Goal: Information Seeking & Learning: Understand process/instructions

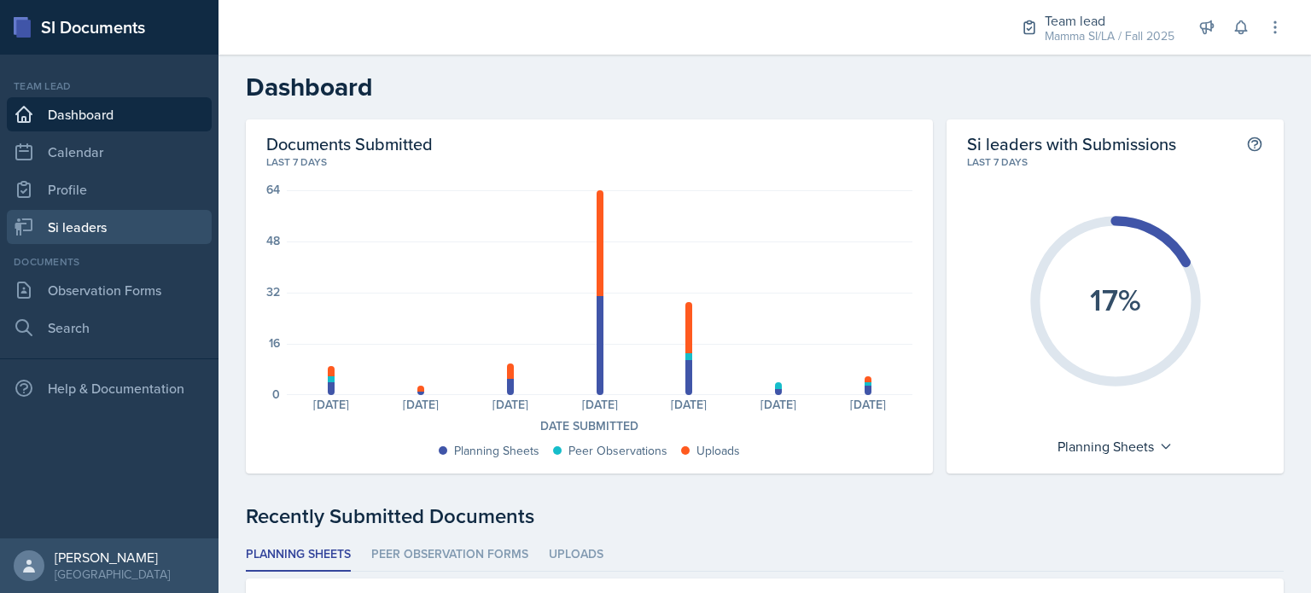
click at [114, 221] on link "Si leaders" at bounding box center [109, 227] width 205 height 34
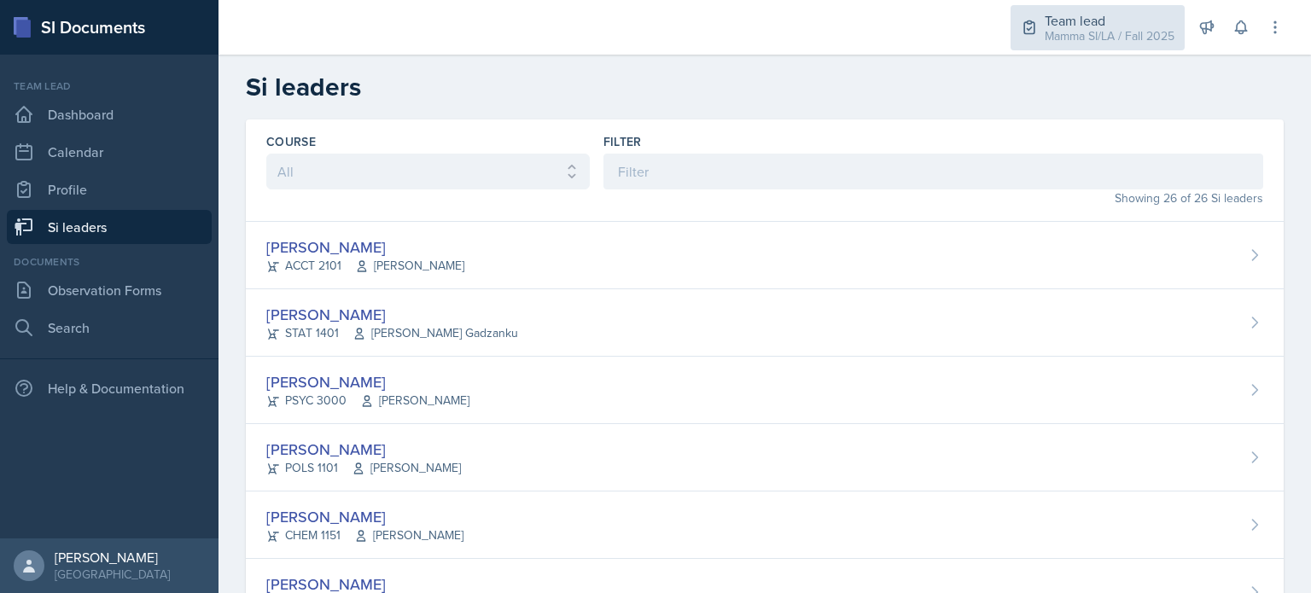
click at [1068, 40] on div "Mamma SI/LA / Fall 2025" at bounding box center [1110, 36] width 130 height 18
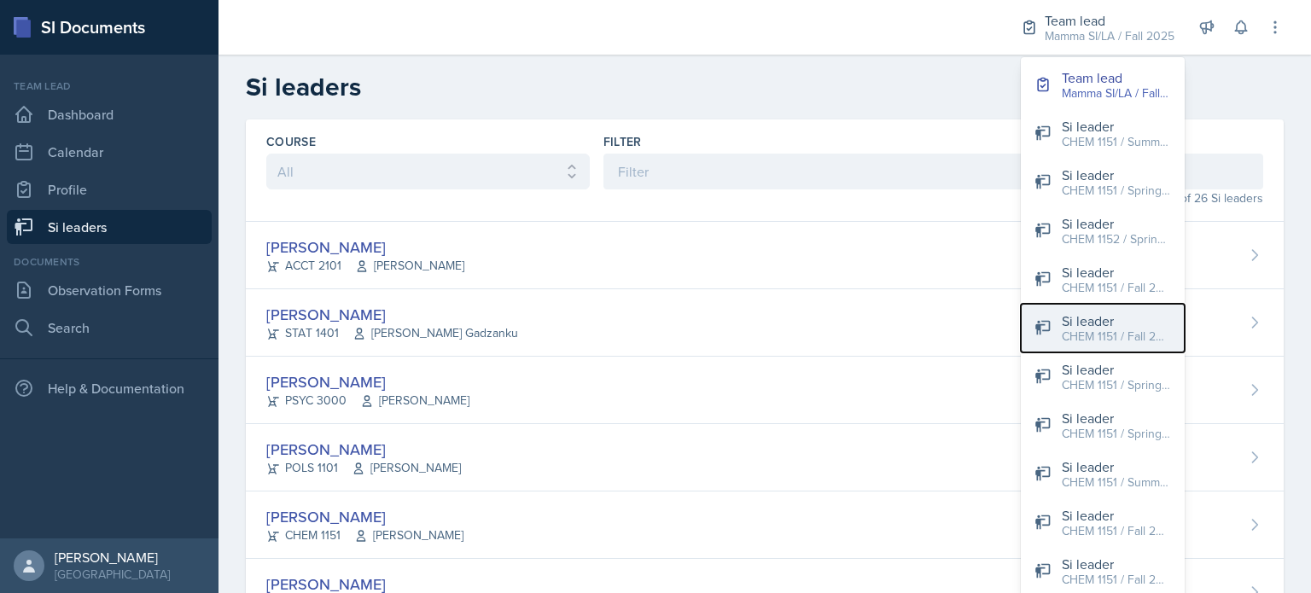
click at [1114, 347] on button "Si leader CHEM 1151 / Fall 2025" at bounding box center [1103, 328] width 164 height 49
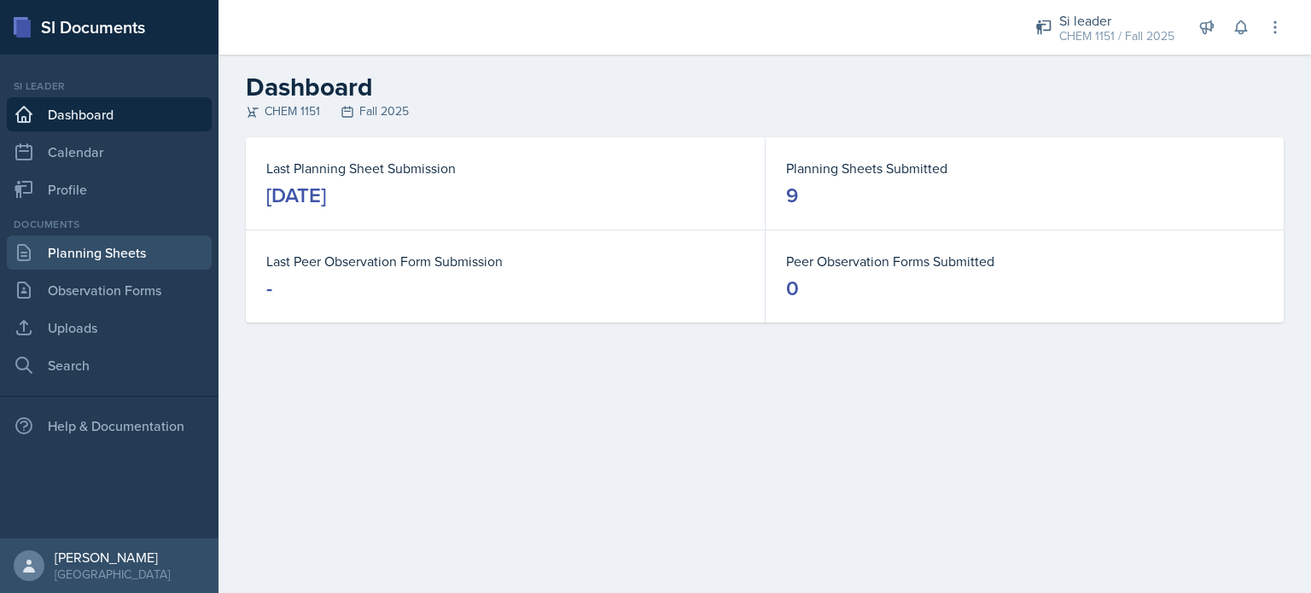
click at [145, 256] on link "Planning Sheets" at bounding box center [109, 253] width 205 height 34
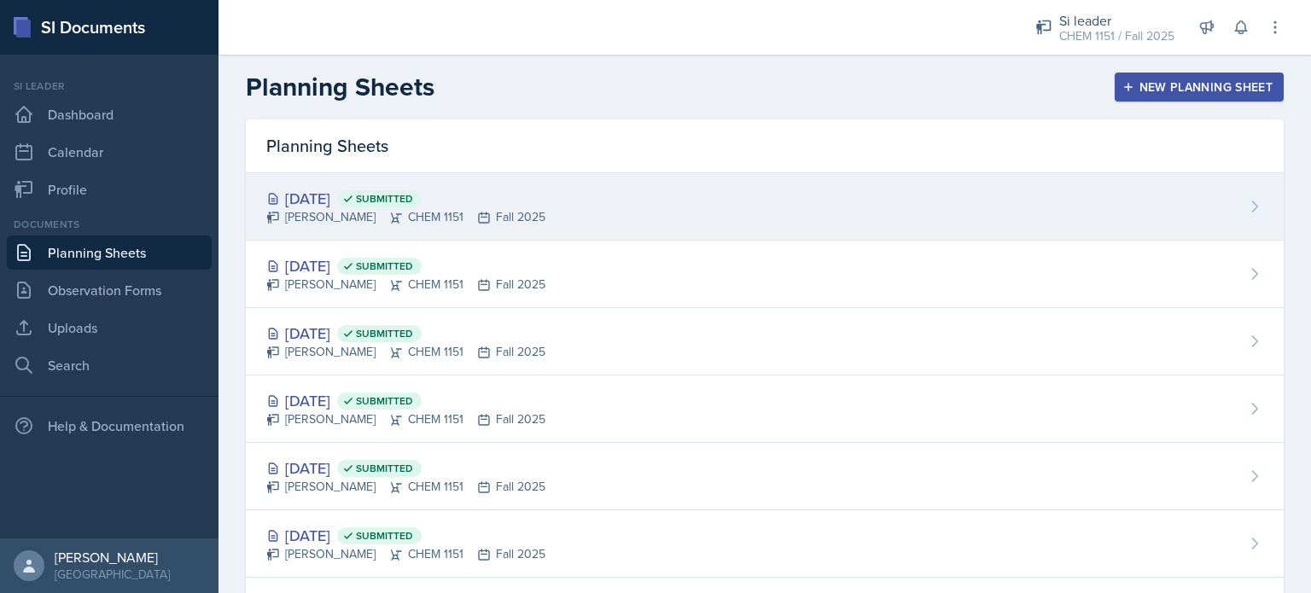
click at [479, 215] on icon at bounding box center [484, 218] width 10 height 10
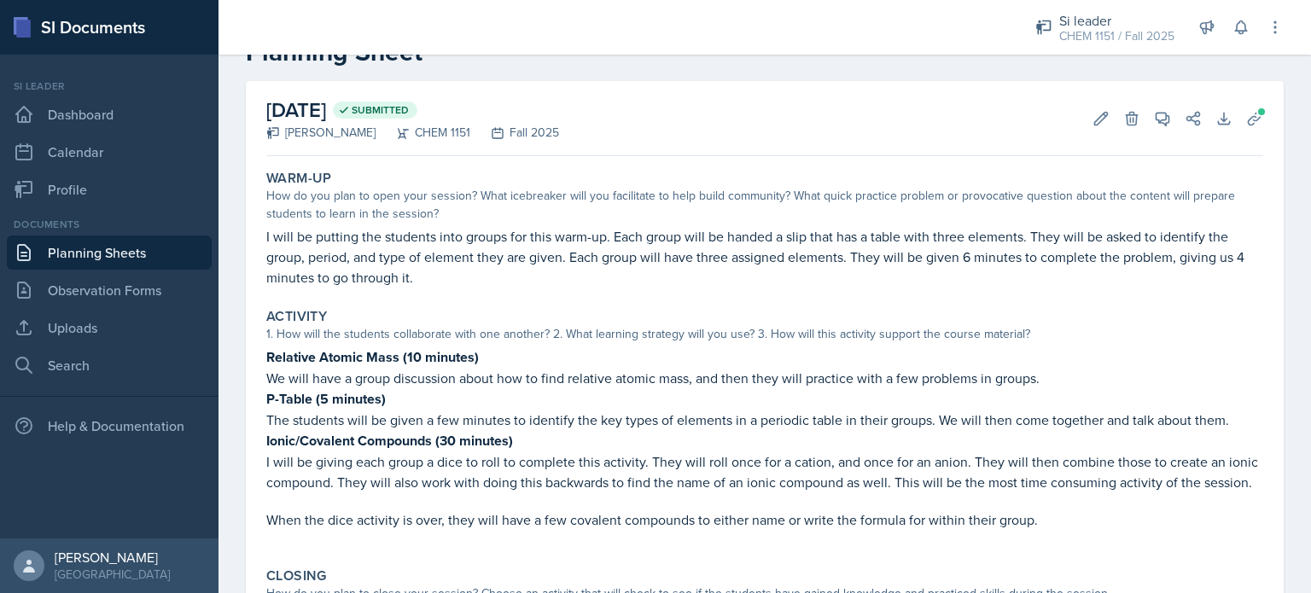
scroll to position [55, 0]
click at [1152, 455] on p "I will be giving each group a dice to roll to complete this activity. They will…" at bounding box center [764, 470] width 997 height 41
click at [671, 341] on div "1. How will the students collaborate with one another? 2. What learning strateg…" at bounding box center [764, 333] width 997 height 18
click at [1248, 115] on icon at bounding box center [1254, 117] width 13 height 13
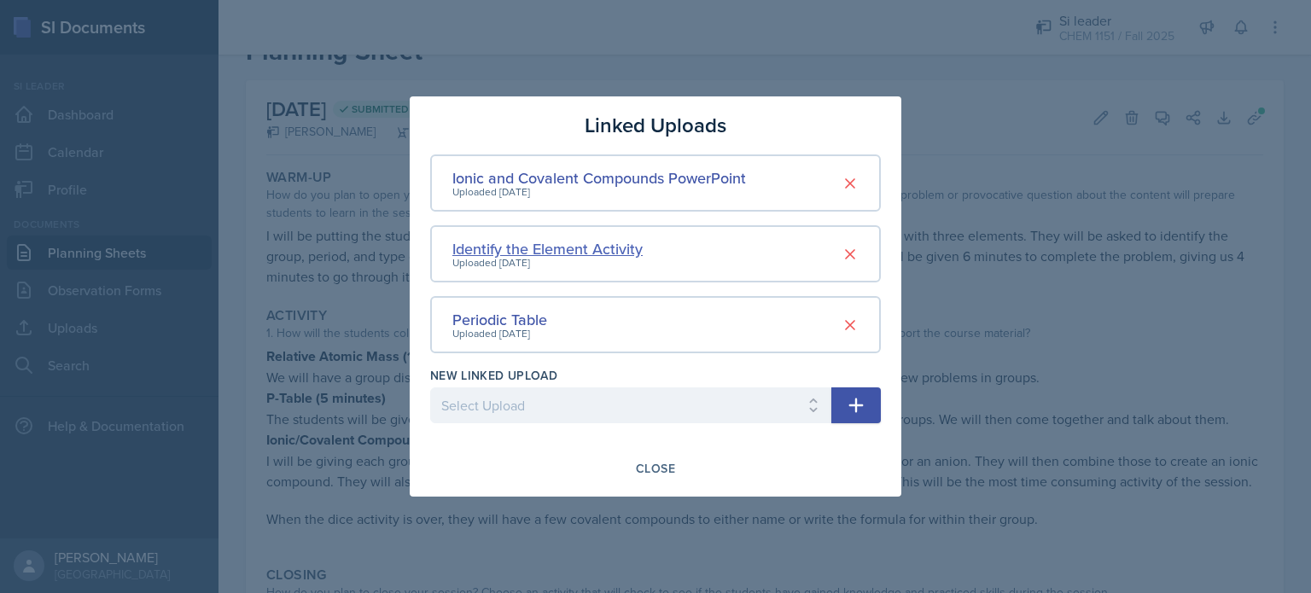
click at [608, 242] on div "Identify the Element Activity" at bounding box center [547, 248] width 190 height 23
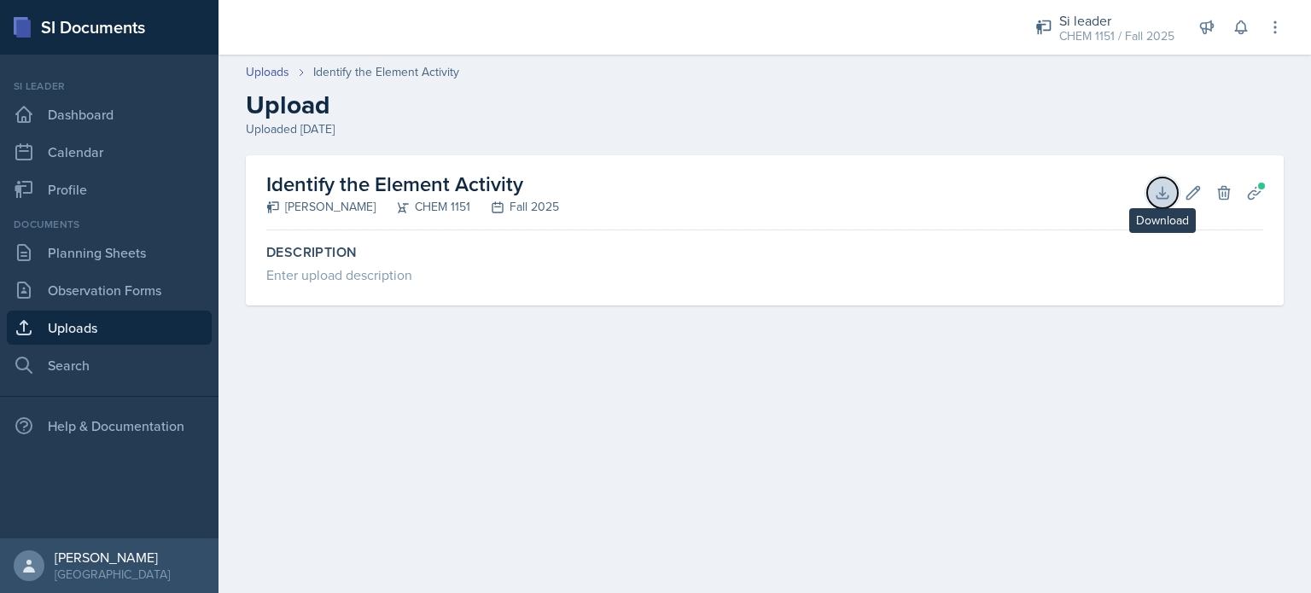
click at [1169, 186] on icon at bounding box center [1162, 192] width 17 height 17
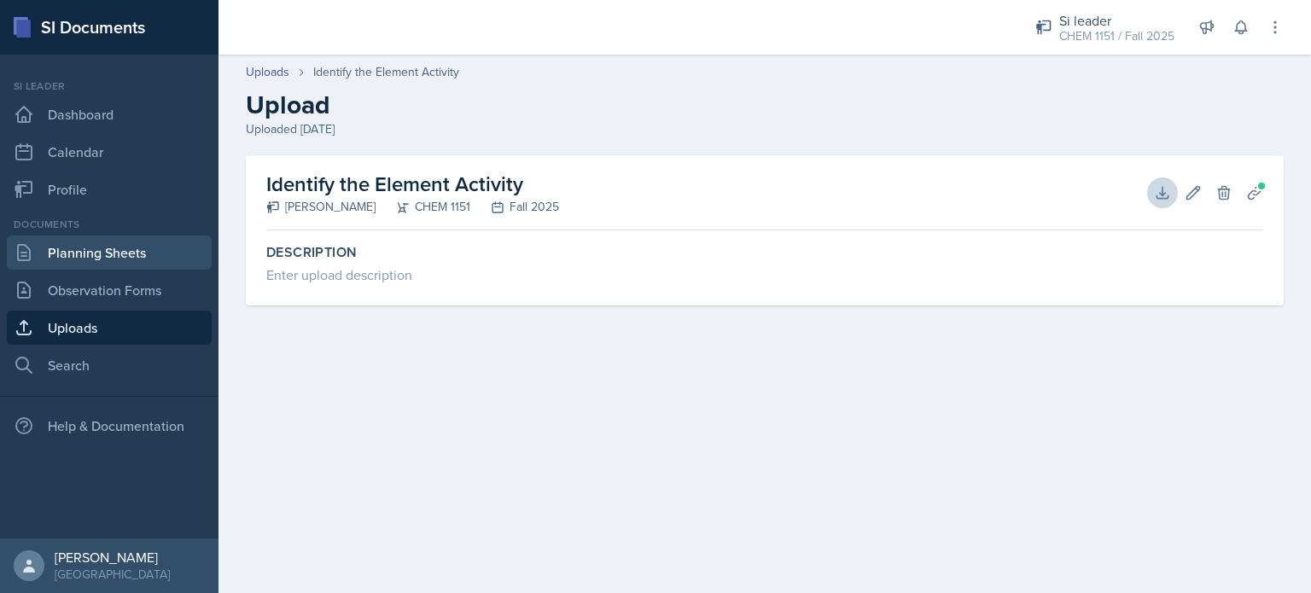
click at [137, 252] on link "Planning Sheets" at bounding box center [109, 253] width 205 height 34
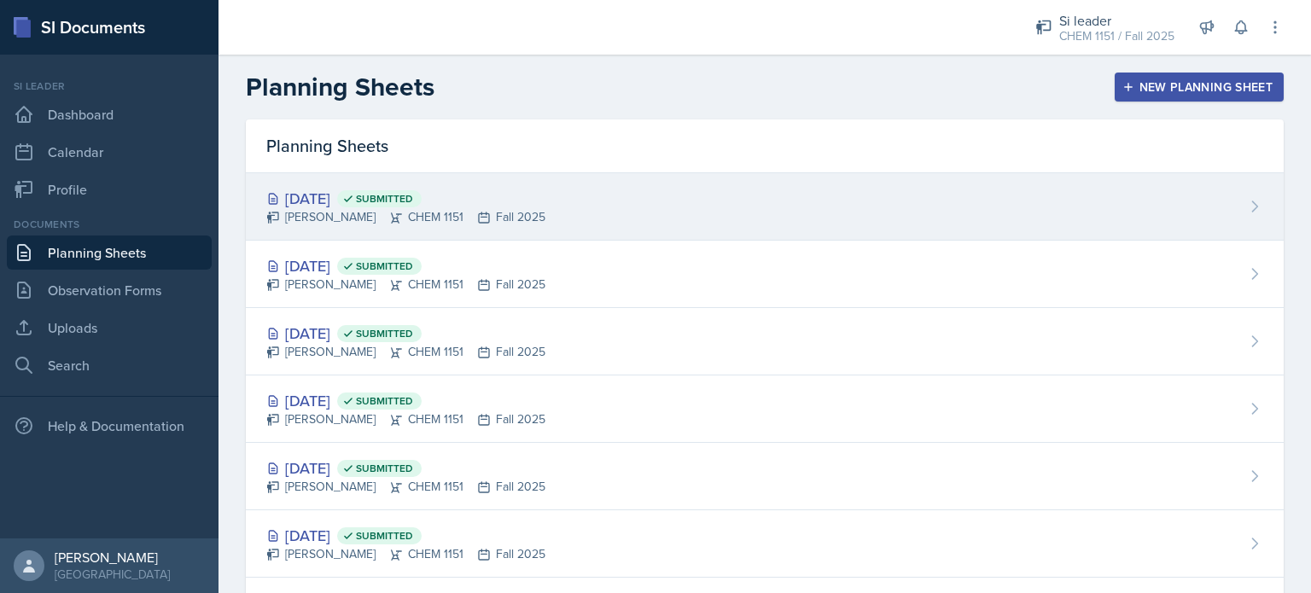
click at [409, 208] on div "[PERSON_NAME] CHEM 1151 Fall 2025" at bounding box center [405, 217] width 279 height 18
